Goal: Task Accomplishment & Management: Use online tool/utility

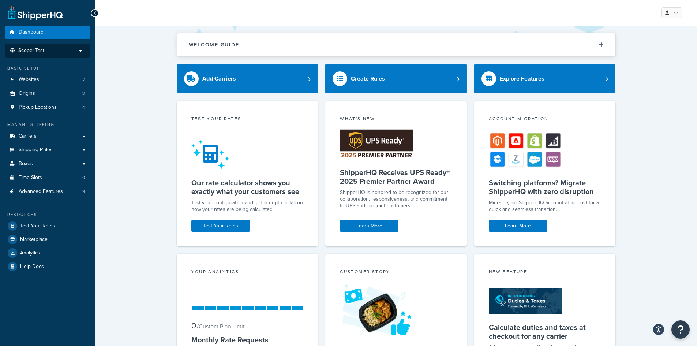
click at [56, 52] on p "Scope: Test" at bounding box center [48, 51] width 78 height 6
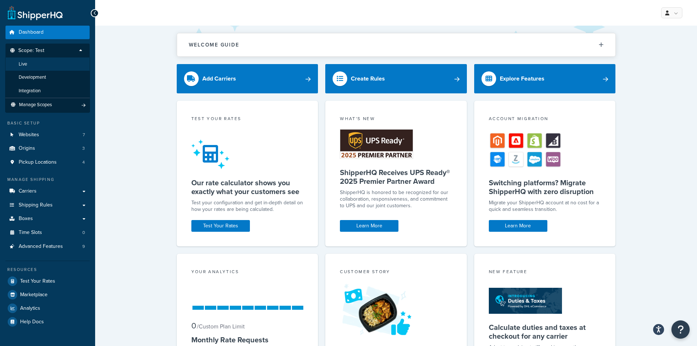
click at [49, 67] on li "Live" at bounding box center [47, 64] width 85 height 14
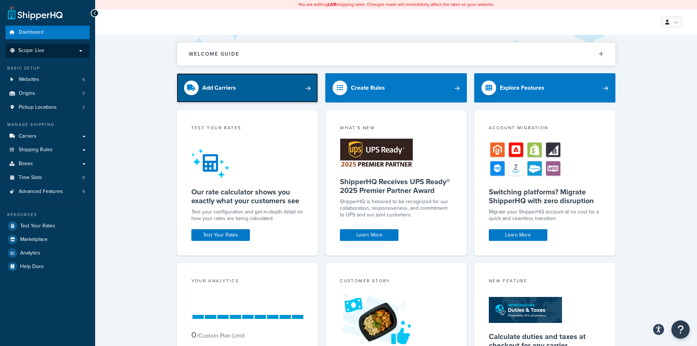
click at [270, 85] on link "Add Carriers" at bounding box center [248, 87] width 142 height 29
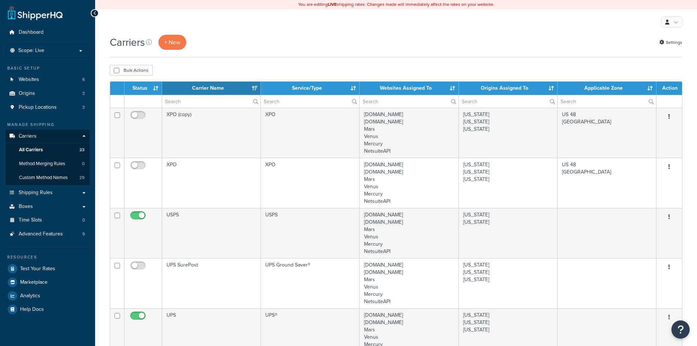
select select "15"
click at [175, 43] on button "+ New" at bounding box center [172, 42] width 28 height 15
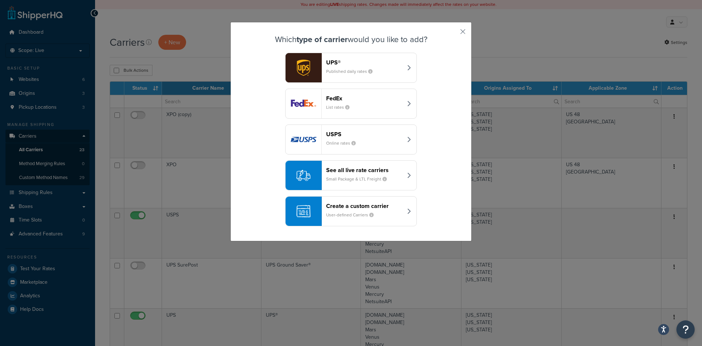
click at [345, 213] on small "User-defined Carriers" at bounding box center [352, 214] width 53 height 7
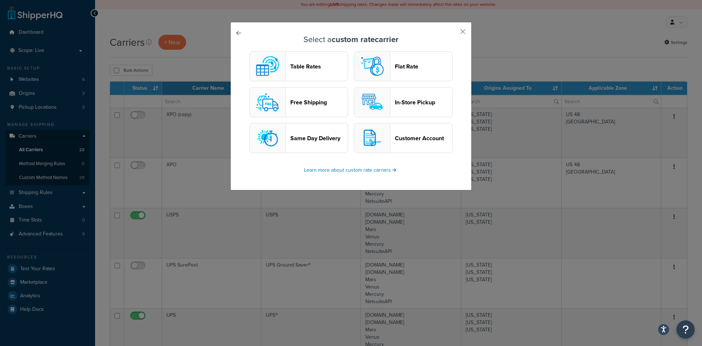
click at [308, 72] on button "Table Rates" at bounding box center [298, 66] width 99 height 30
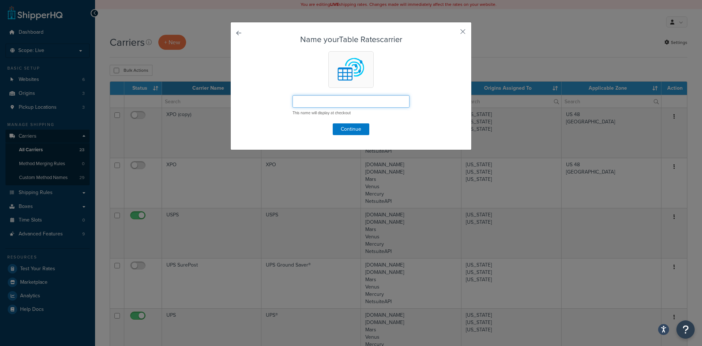
click at [334, 102] on input "text" at bounding box center [351, 101] width 117 height 12
click at [309, 101] on input "text" at bounding box center [351, 101] width 117 height 12
paste input "Flat Rate Ground - 081425"
type input "Flat Rate Ground - 081425"
click at [351, 129] on button "Continue" at bounding box center [351, 129] width 37 height 12
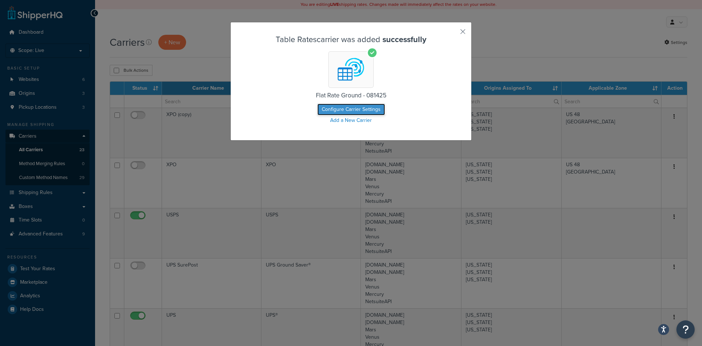
click at [348, 111] on button "Configure Carrier Settings" at bounding box center [351, 110] width 68 height 12
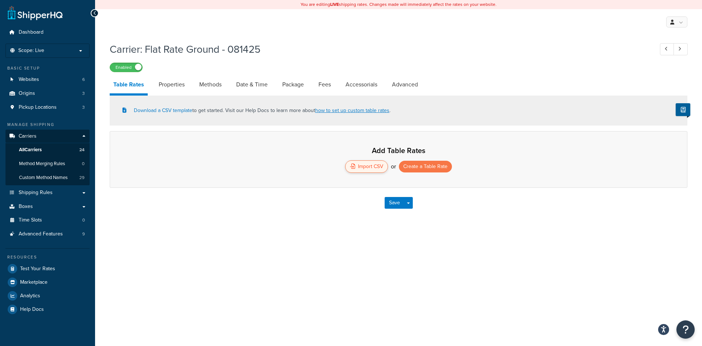
click at [371, 168] on div "Import CSV" at bounding box center [366, 166] width 43 height 12
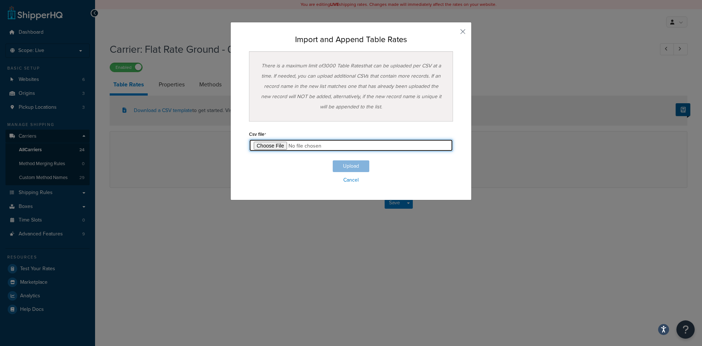
click at [271, 145] on input "file" at bounding box center [351, 145] width 204 height 12
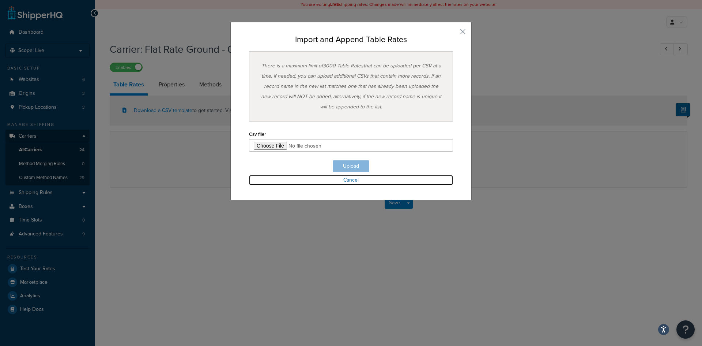
click at [346, 181] on link "Cancel" at bounding box center [351, 180] width 204 height 10
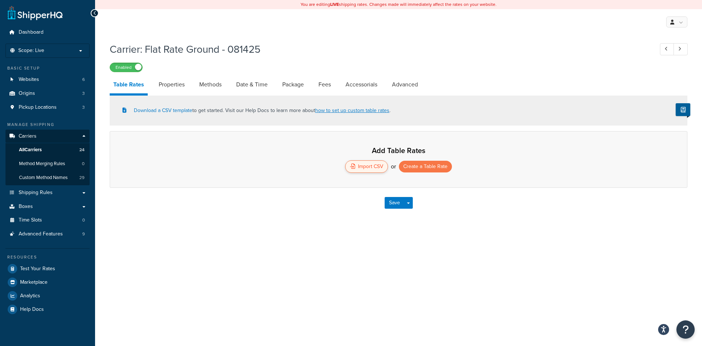
click at [361, 169] on div "Import CSV" at bounding box center [366, 166] width 43 height 12
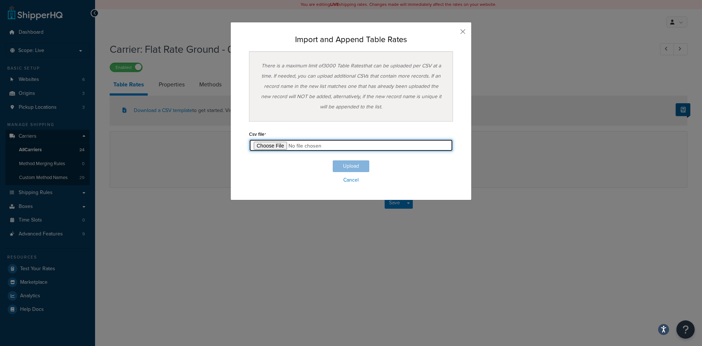
click at [266, 144] on input "file" at bounding box center [351, 145] width 204 height 12
type input "C:\fakepath\Flat Rate Ground [DATE] - Sheet1.csv"
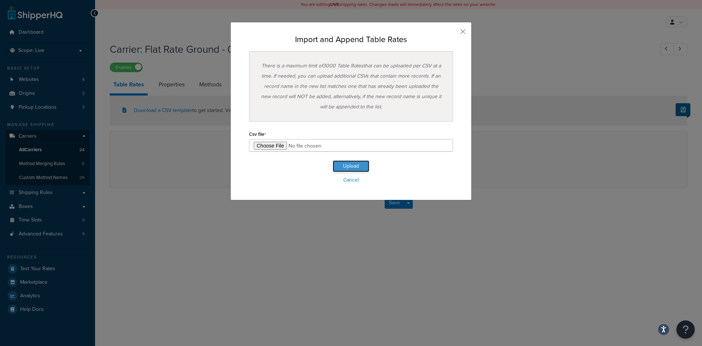
click at [348, 166] on button "Upload" at bounding box center [351, 166] width 37 height 12
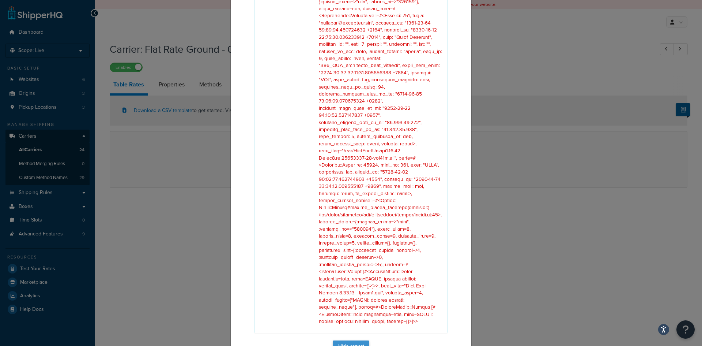
scroll to position [162, 0]
